Goal: Task Accomplishment & Management: Complete application form

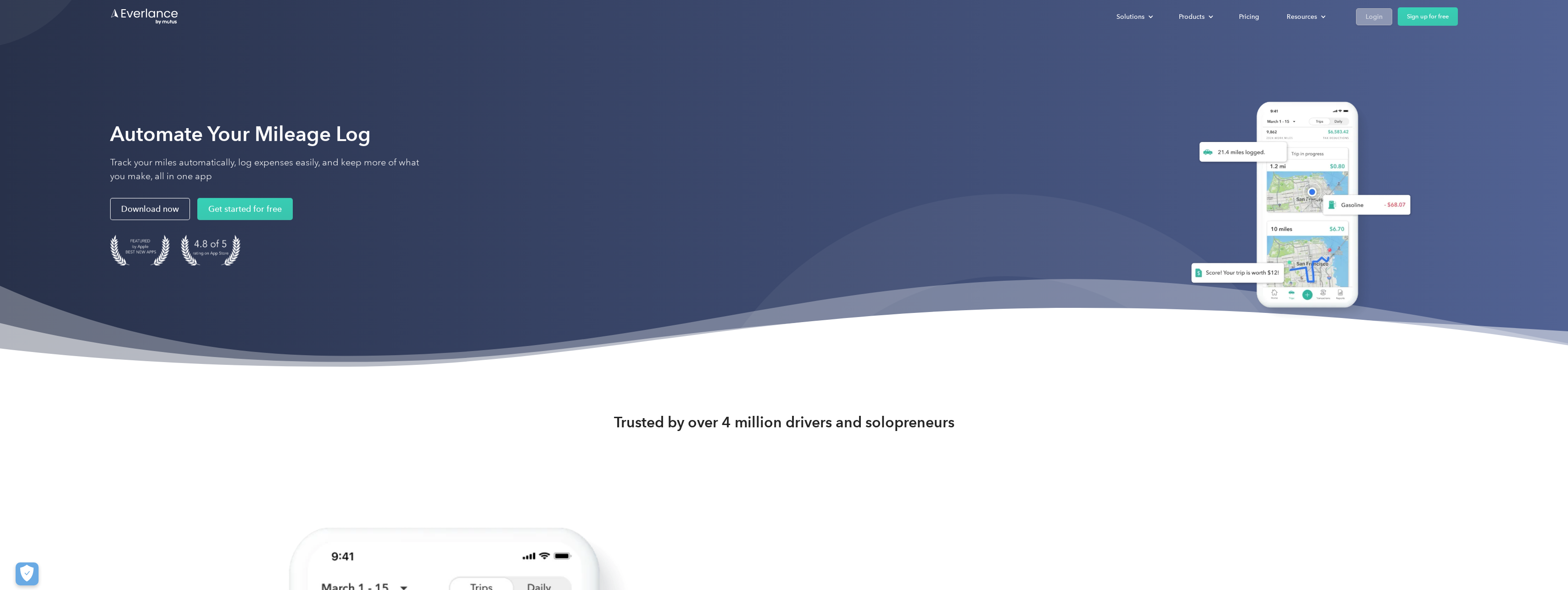
click at [1372, 18] on div "Login" at bounding box center [1374, 16] width 17 height 12
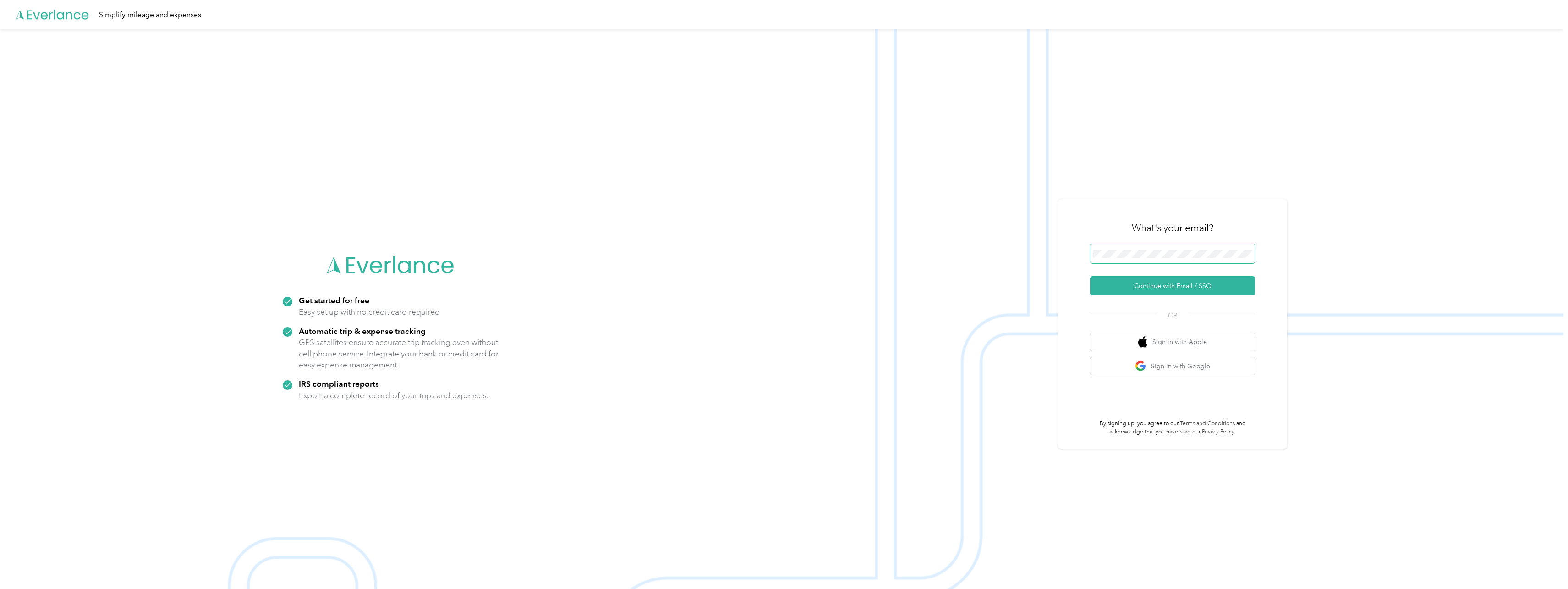
click at [1109, 258] on span at bounding box center [1172, 253] width 165 height 19
click at [1155, 284] on button "Continue with Email / SSO" at bounding box center [1172, 286] width 165 height 19
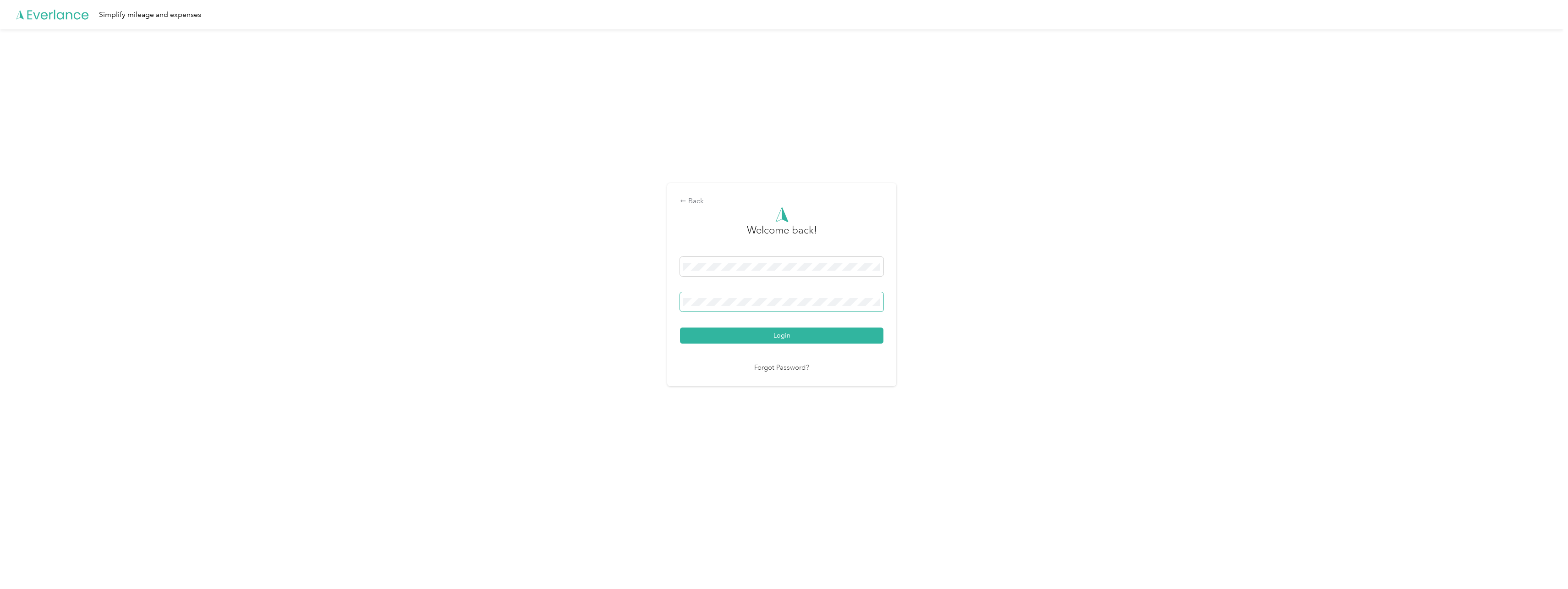
click at [680, 327] on button "Login" at bounding box center [782, 335] width 203 height 16
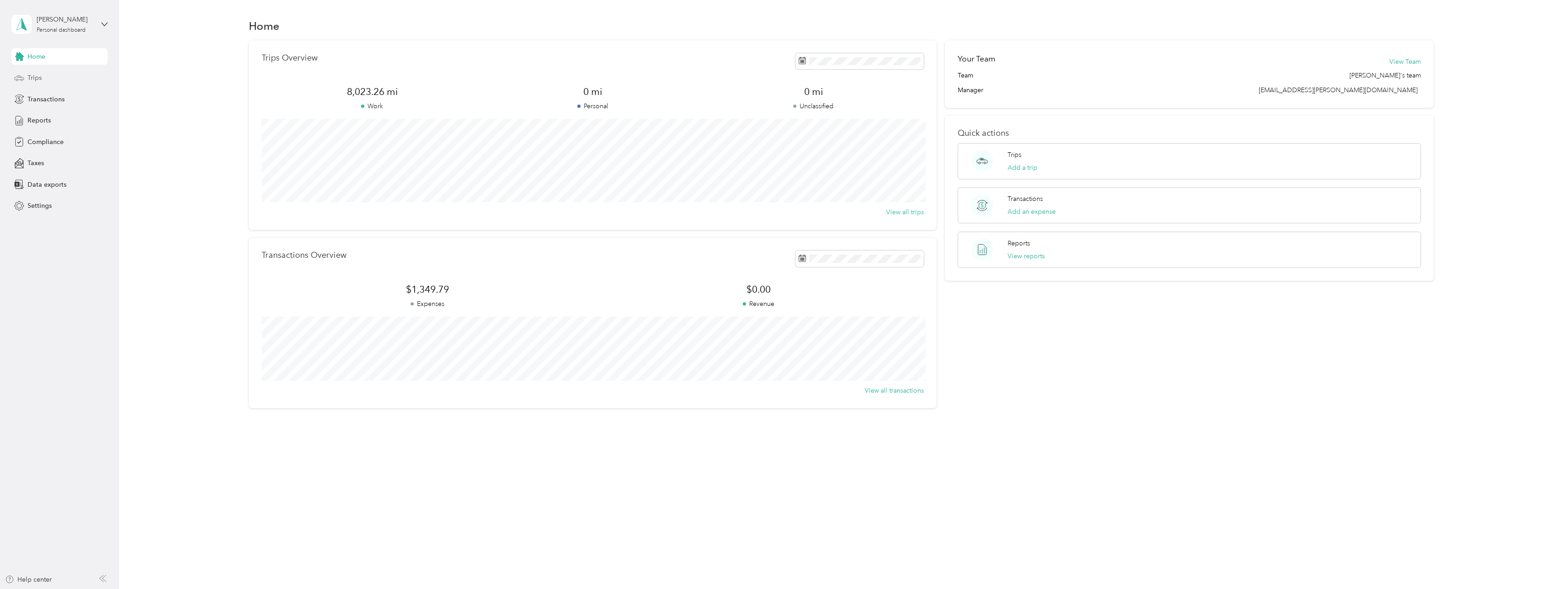
click at [34, 80] on span "Trips" at bounding box center [34, 78] width 14 height 10
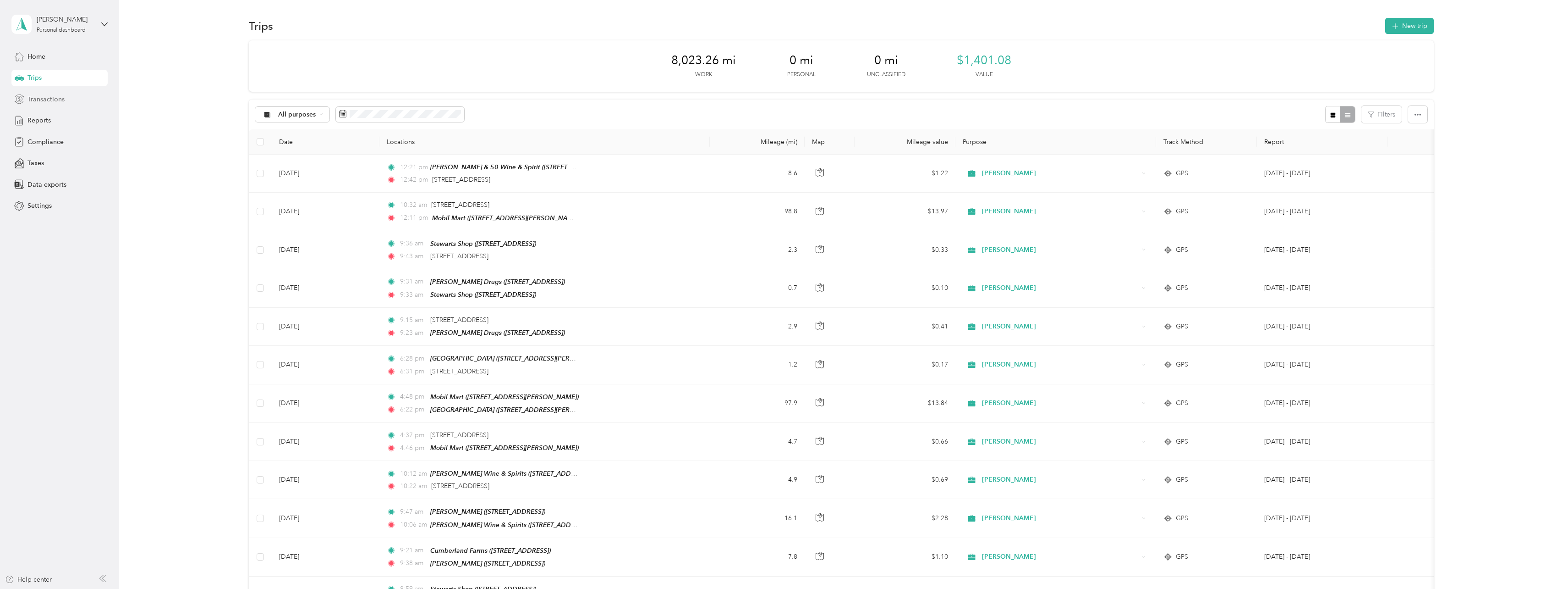
click at [33, 93] on div "Transactions" at bounding box center [60, 99] width 96 height 16
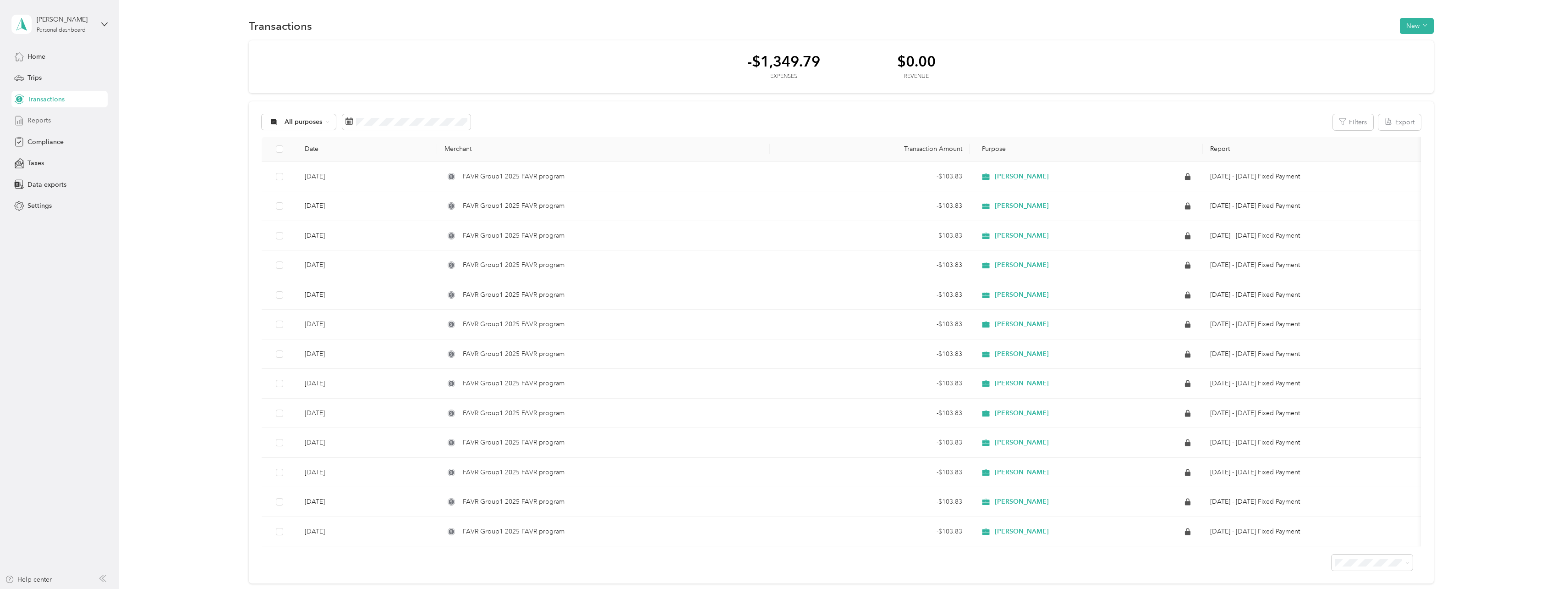
click at [41, 120] on span "Reports" at bounding box center [39, 121] width 23 height 10
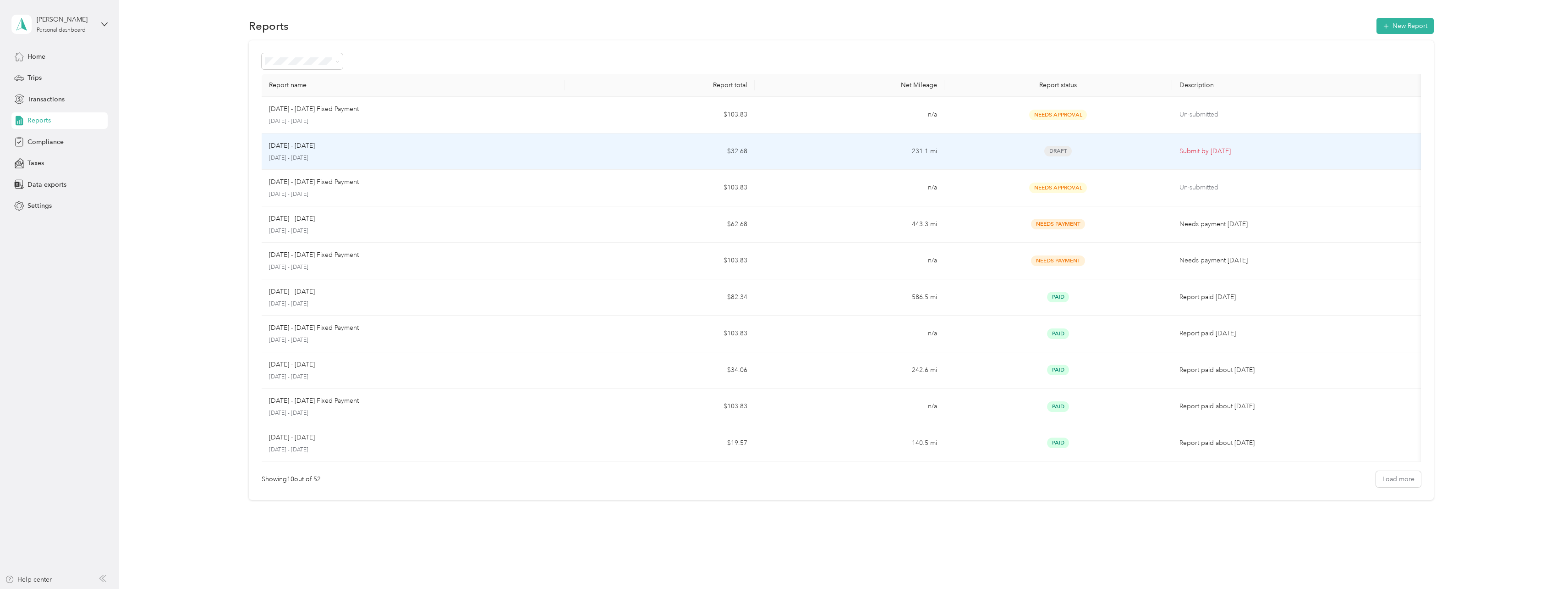
click at [321, 151] on div "Aug 16 - 31, 2025 August 16 - 31, 2025" at bounding box center [413, 151] width 289 height 21
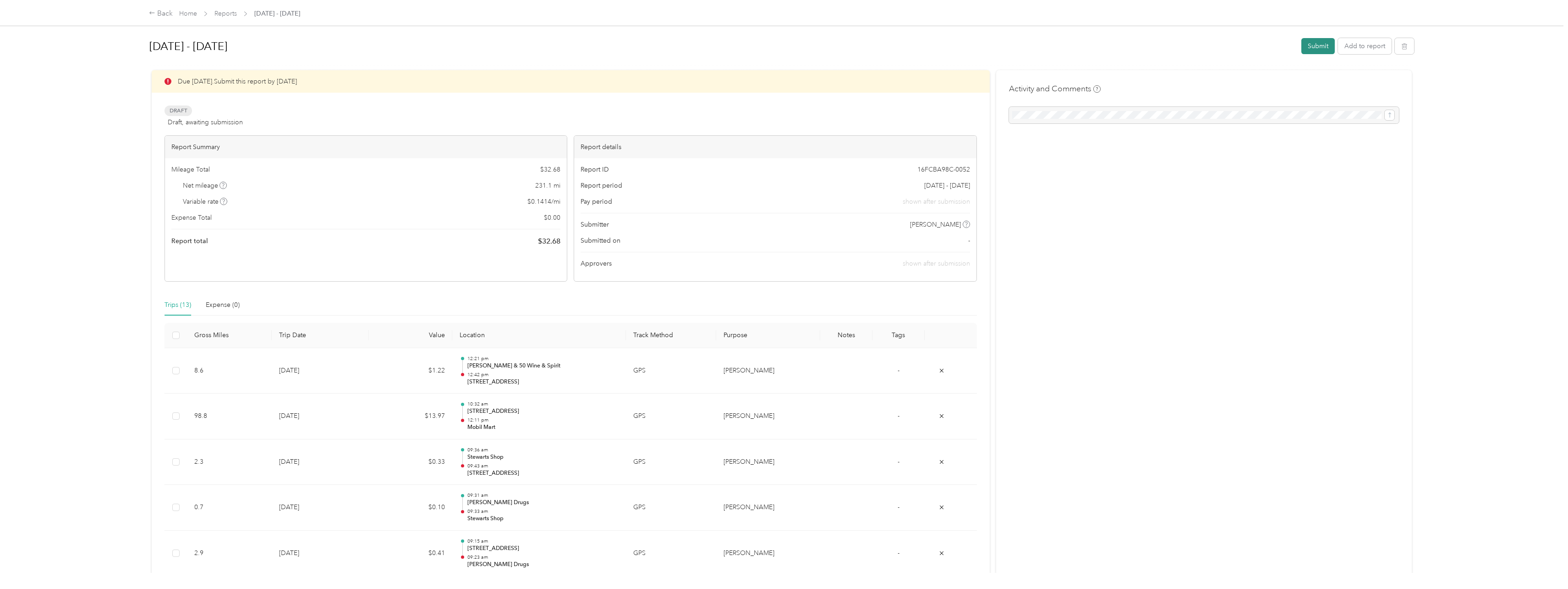
click at [1309, 46] on button "Submit" at bounding box center [1318, 46] width 33 height 16
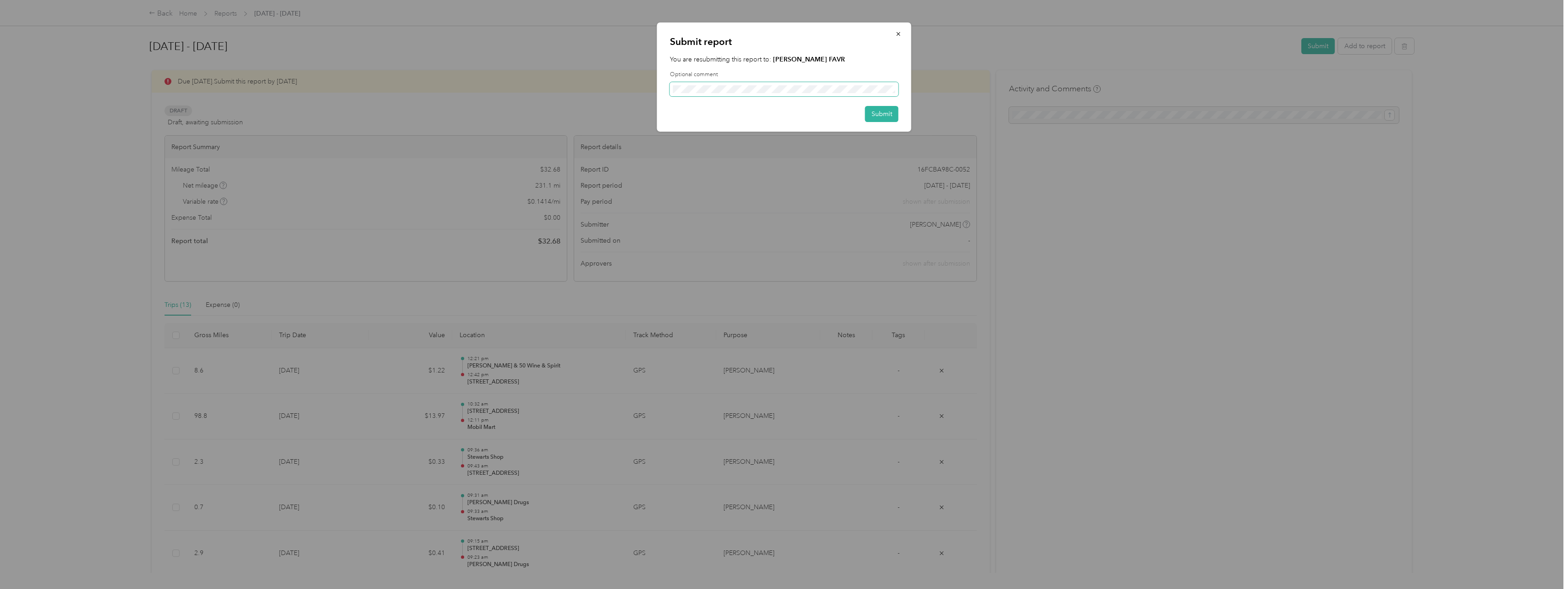
click at [715, 93] on span at bounding box center [785, 90] width 229 height 15
click at [881, 113] on button "Submit" at bounding box center [881, 114] width 33 height 16
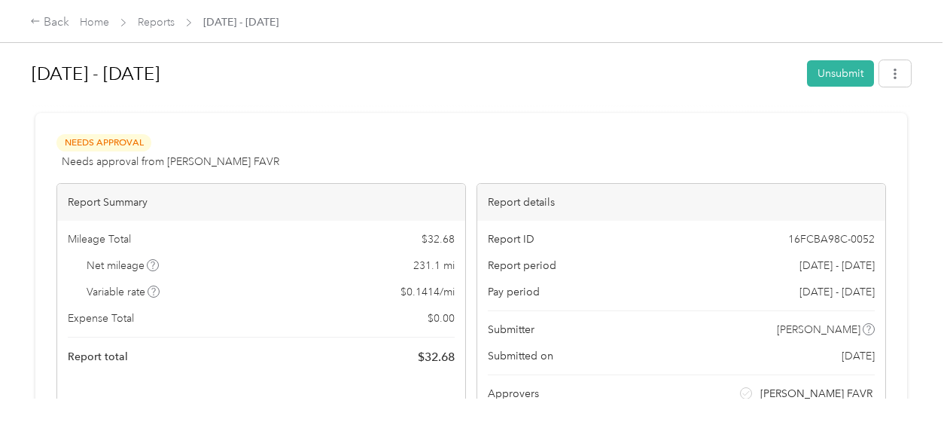
scroll to position [2, 0]
